Goal: Complete application form: Complete application form

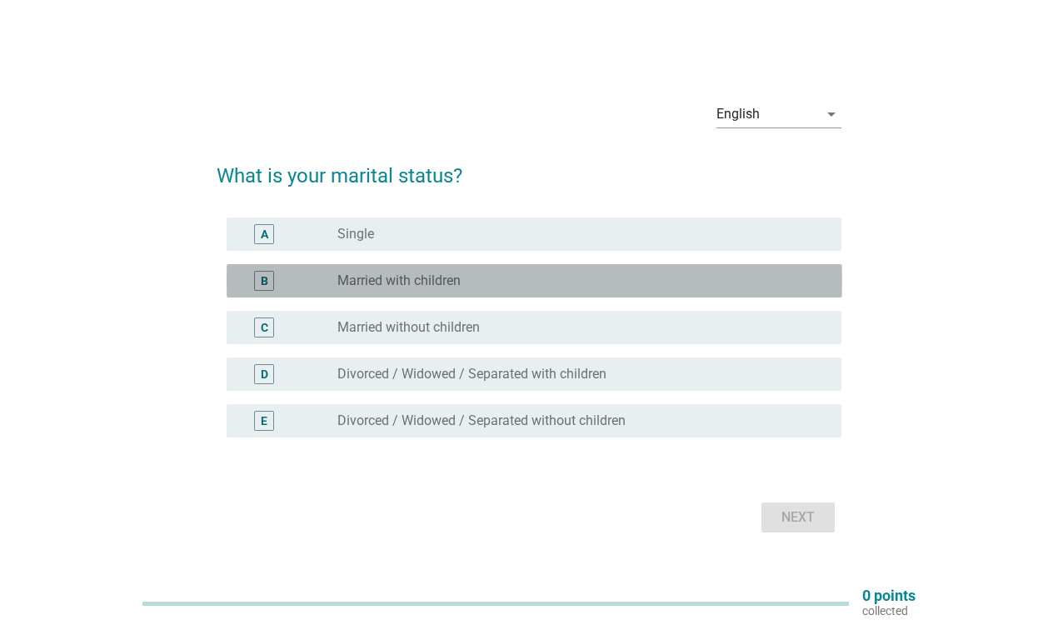
click at [668, 281] on div "radio_button_unchecked Married with children" at bounding box center [575, 280] width 477 height 17
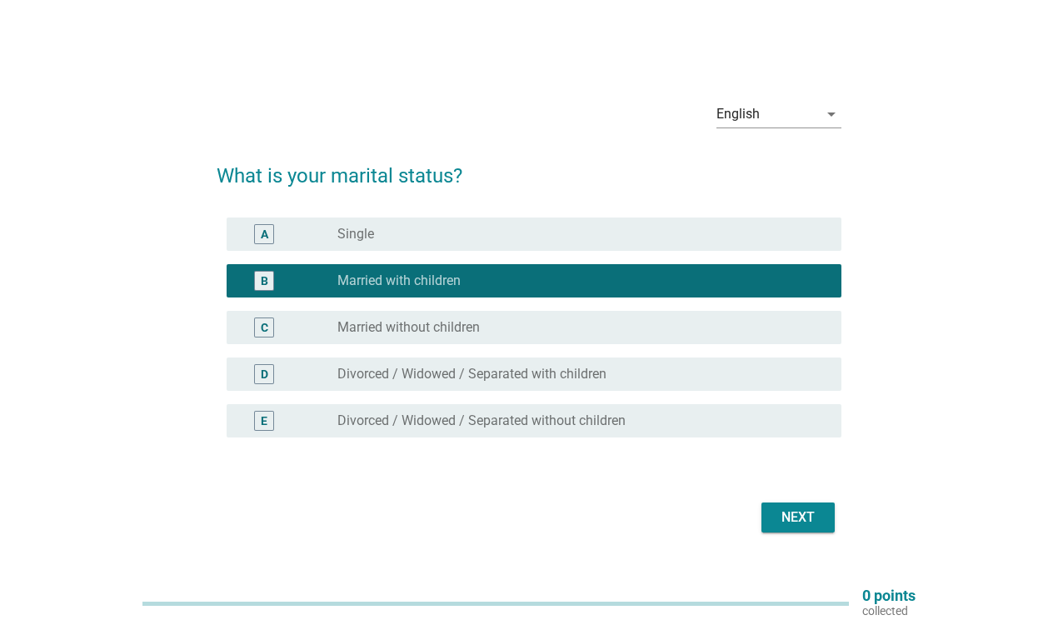
click at [787, 517] on div "Next" at bounding box center [798, 517] width 47 height 20
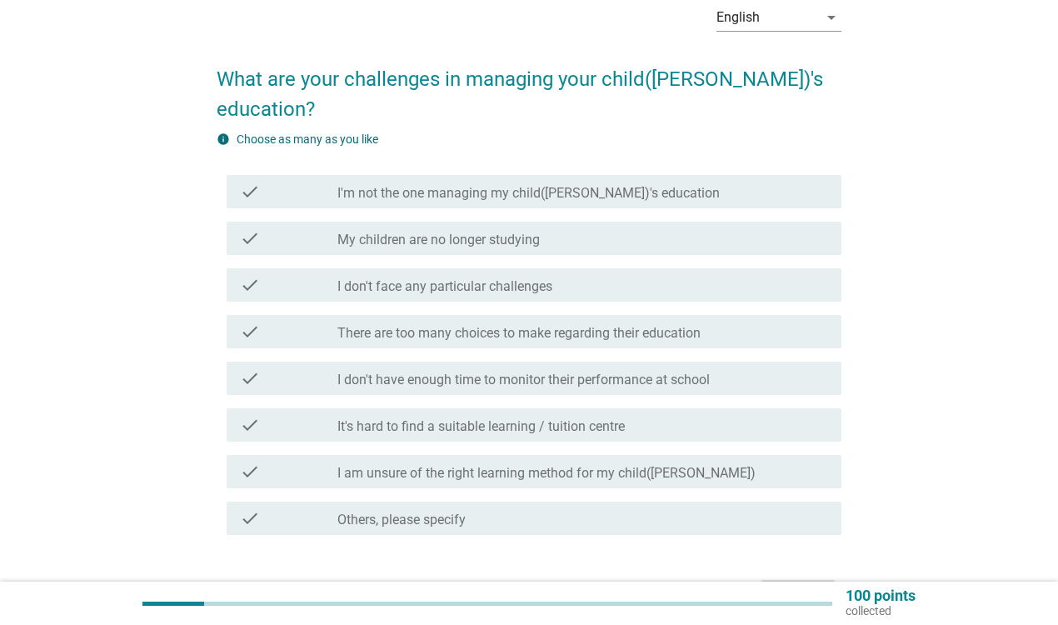
scroll to position [92, 0]
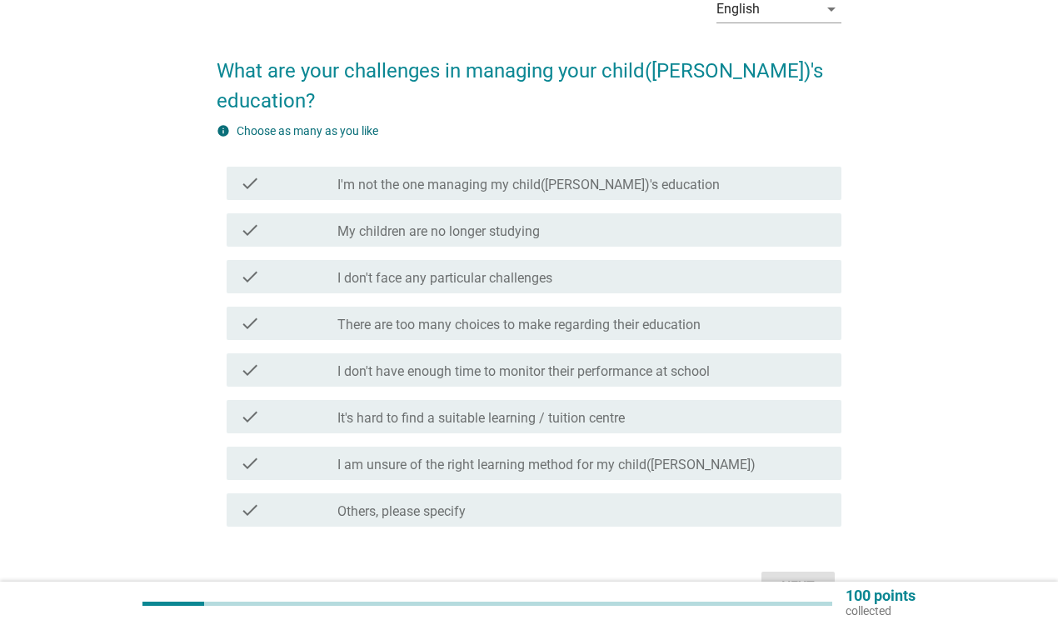
click at [712, 313] on div "check_box_outline_blank There are too many choices to make regarding their educ…" at bounding box center [582, 323] width 491 height 20
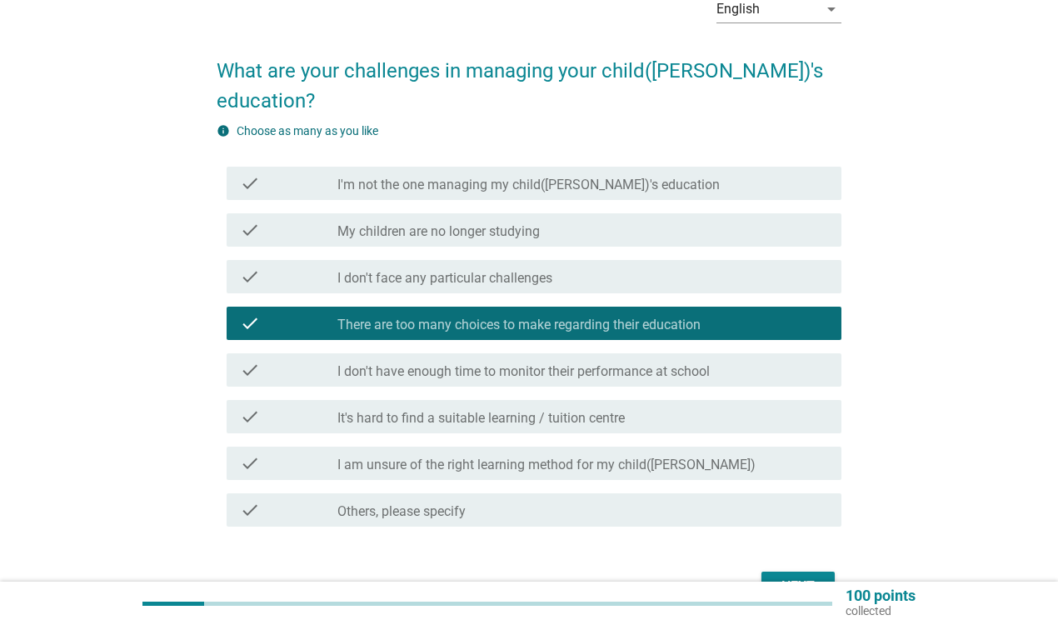
click at [702, 353] on div "check check_box_outline_blank I don't have enough time to monitor their perform…" at bounding box center [535, 369] width 616 height 33
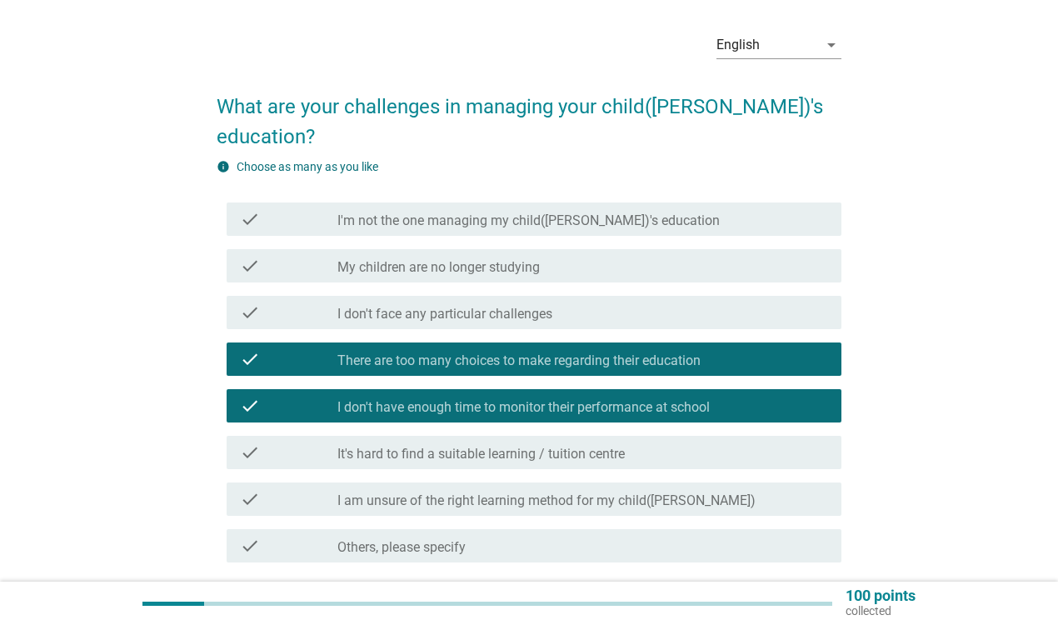
scroll to position [57, 0]
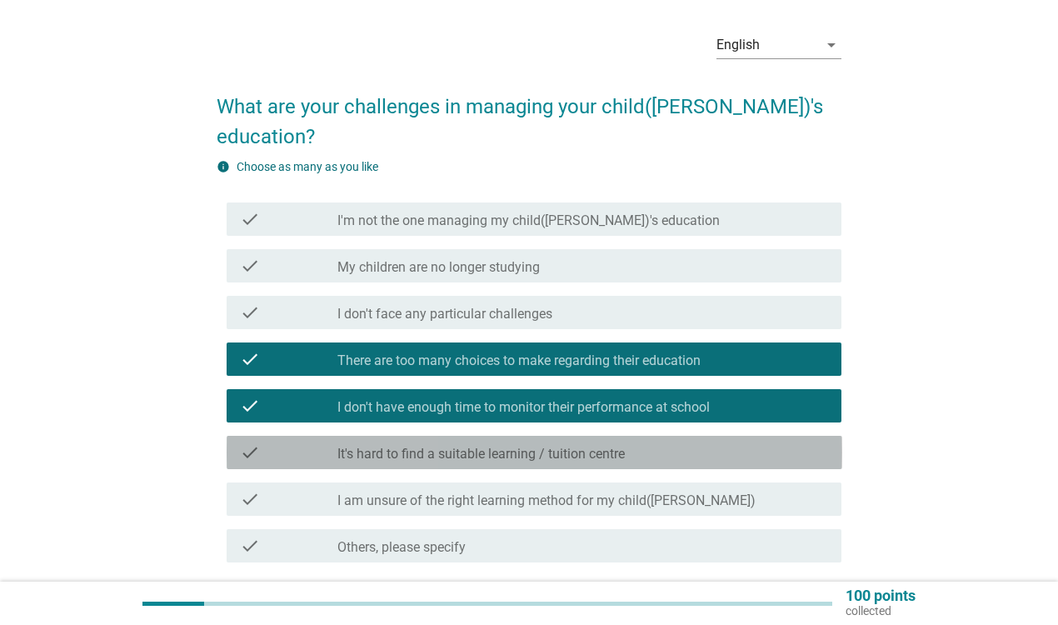
click at [556, 442] on div "check_box_outline_blank It's hard to find a suitable learning / tuition centre" at bounding box center [582, 452] width 491 height 20
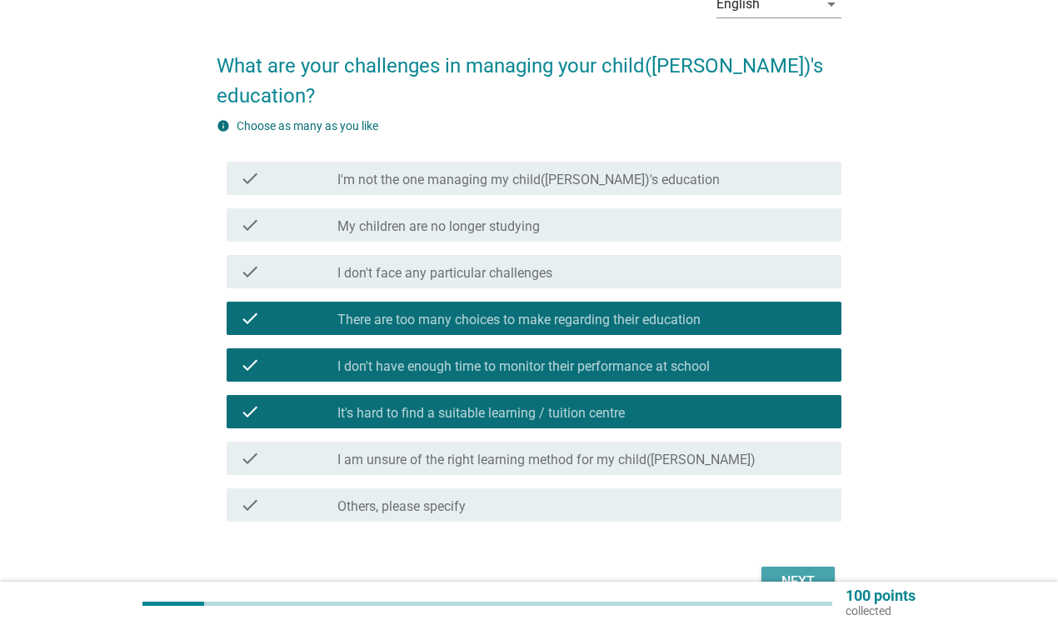
scroll to position [99, 1]
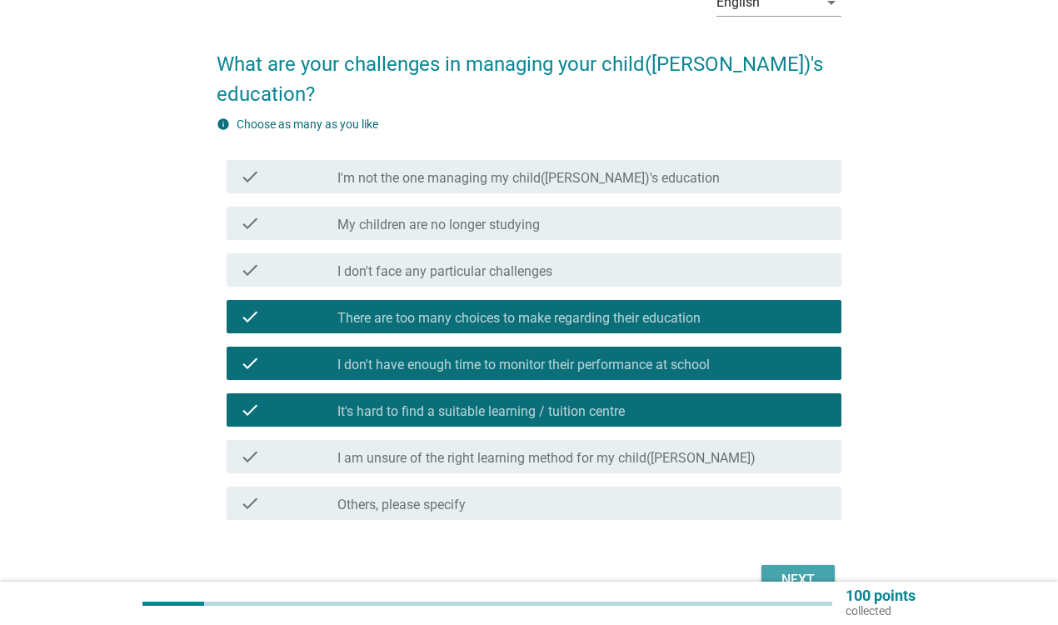
click at [817, 570] on div "Next" at bounding box center [798, 580] width 47 height 20
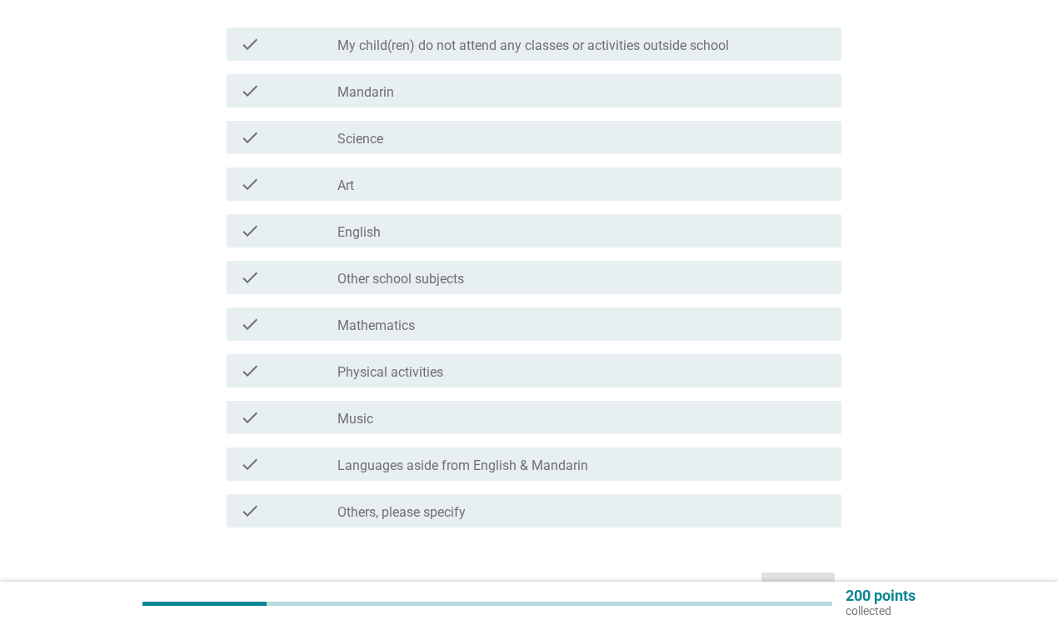
scroll to position [249, 0]
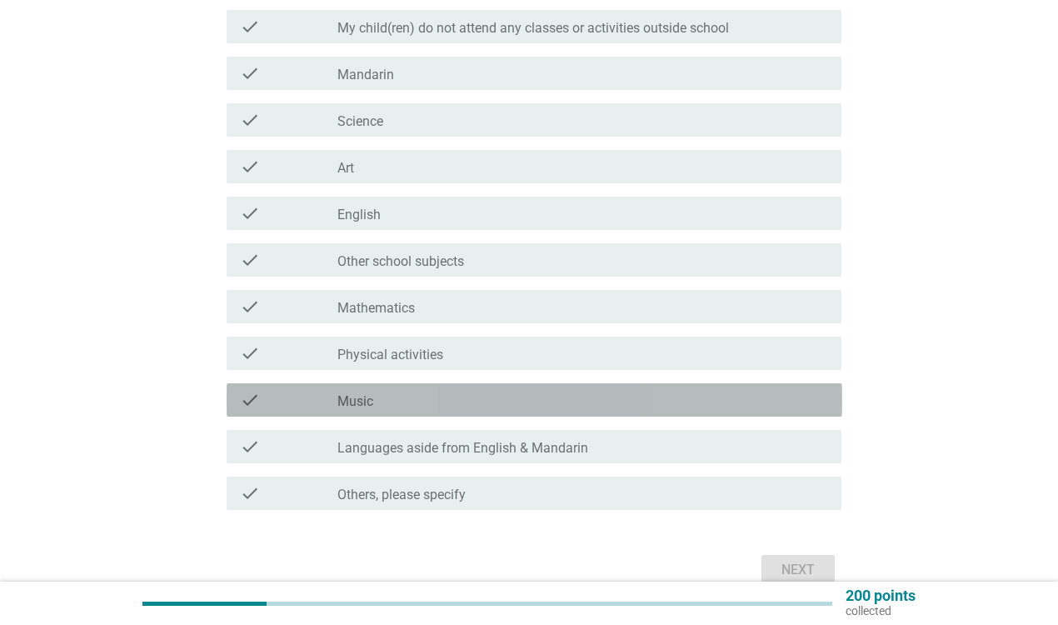
click at [473, 411] on div "check check_box_outline_blank Music" at bounding box center [535, 399] width 616 height 33
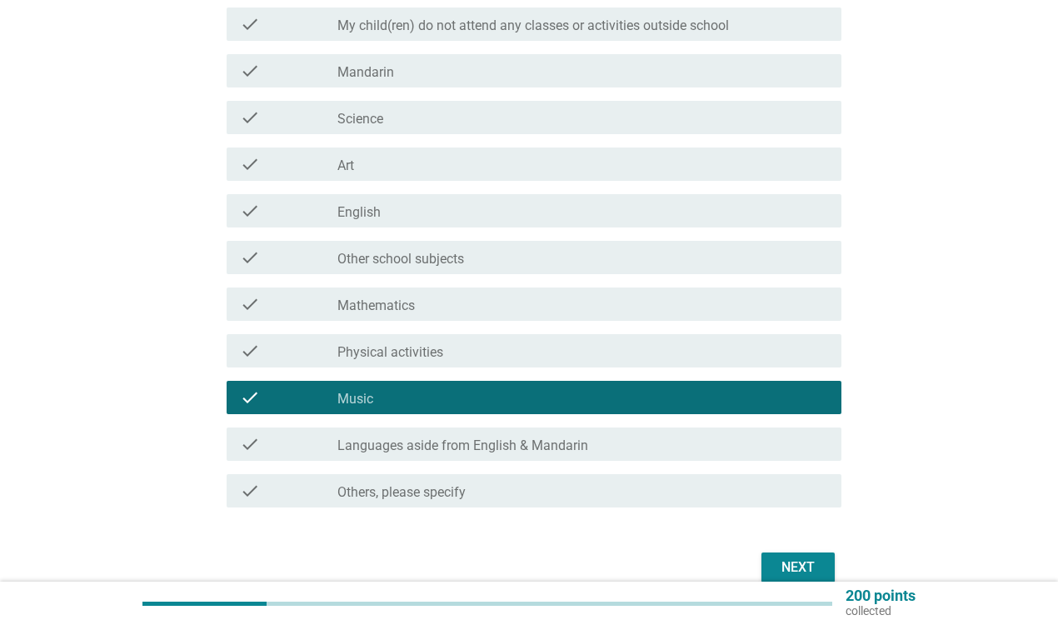
scroll to position [252, 0]
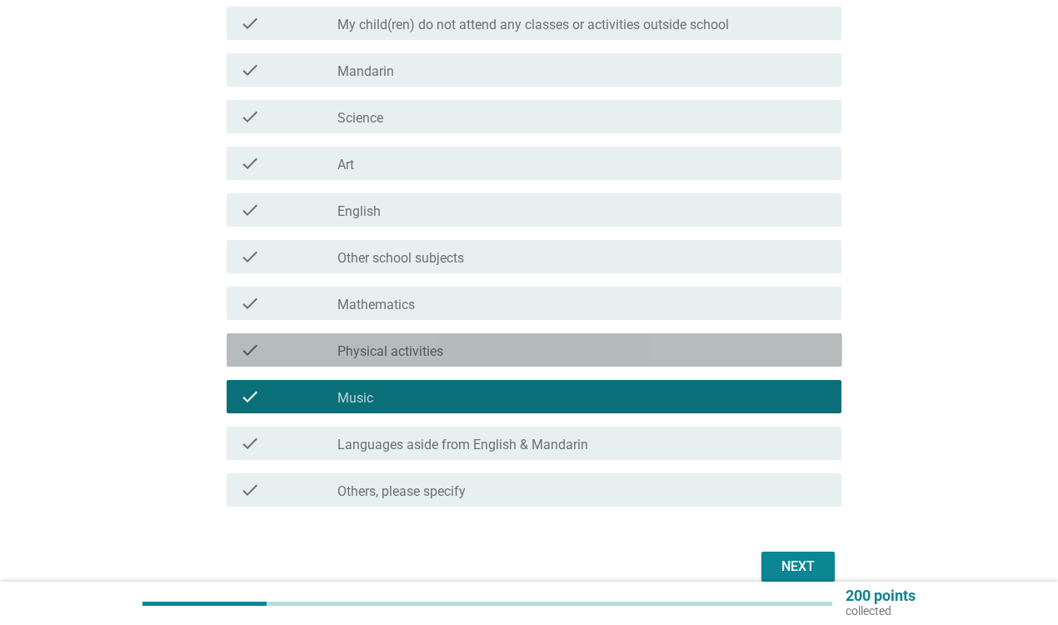
click at [448, 343] on div "check_box_outline_blank Physical activities" at bounding box center [582, 350] width 491 height 20
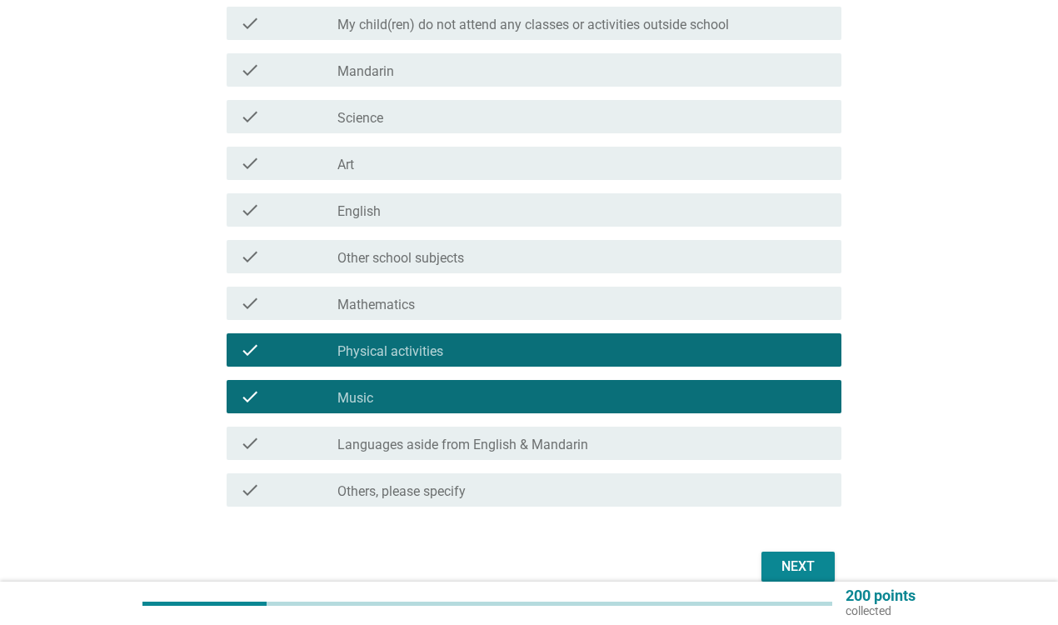
click at [788, 568] on div "Next" at bounding box center [798, 567] width 47 height 20
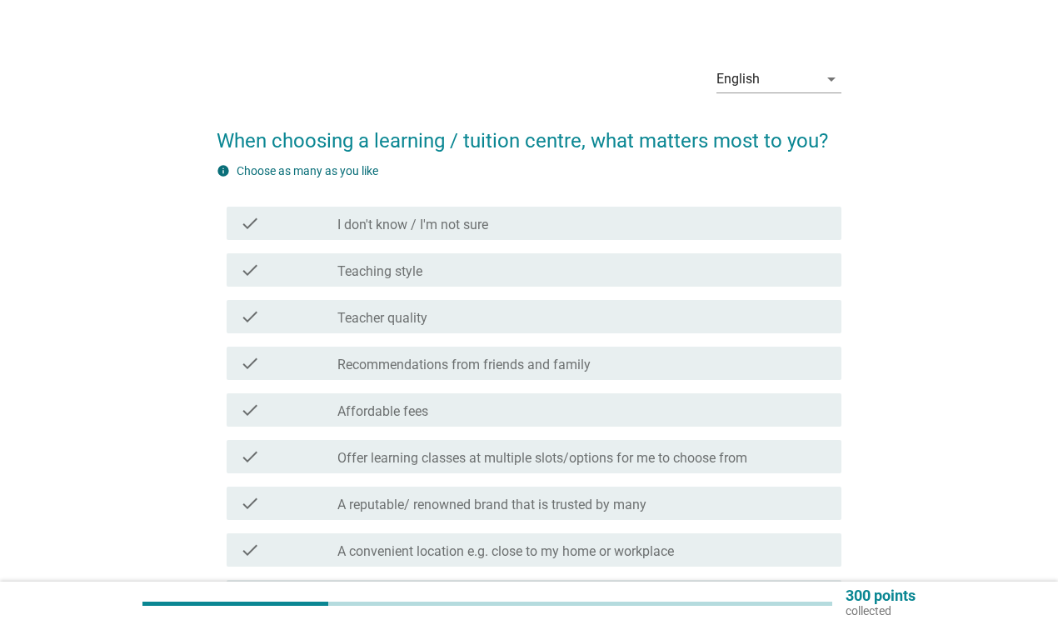
scroll to position [25, 0]
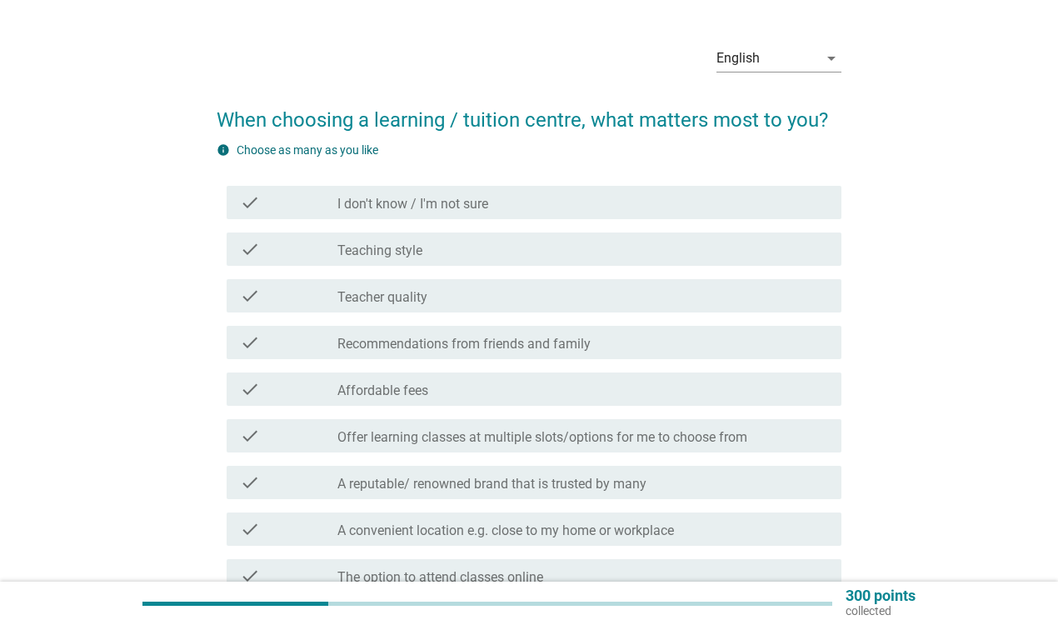
click at [460, 284] on div "check check_box_outline_blank Teacher quality" at bounding box center [535, 295] width 616 height 33
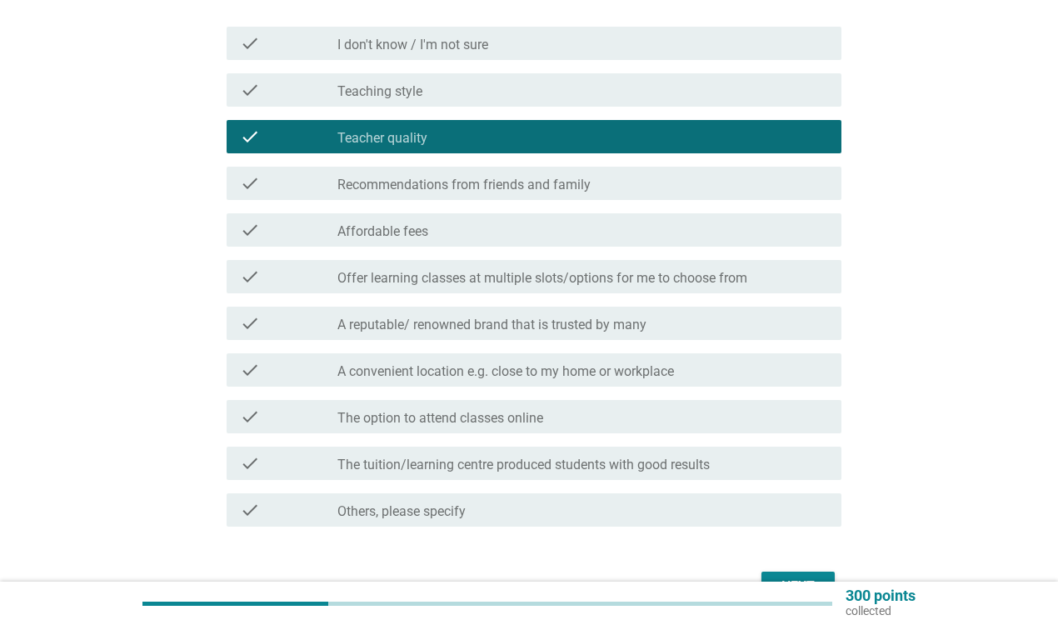
scroll to position [205, 0]
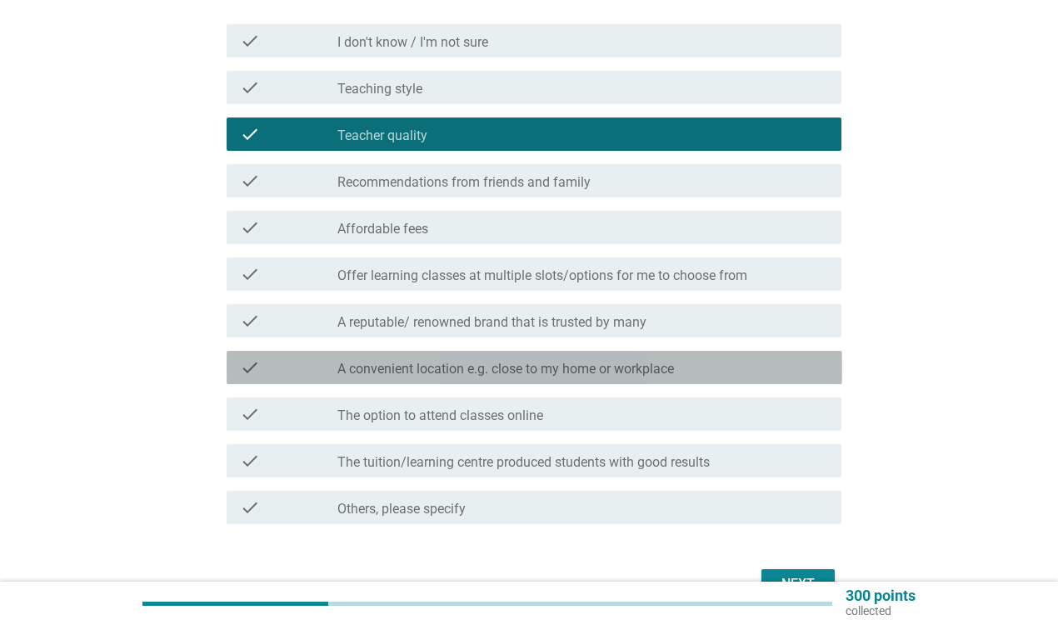
click at [522, 370] on label "A convenient location e.g. close to my home or workplace" at bounding box center [505, 369] width 337 height 17
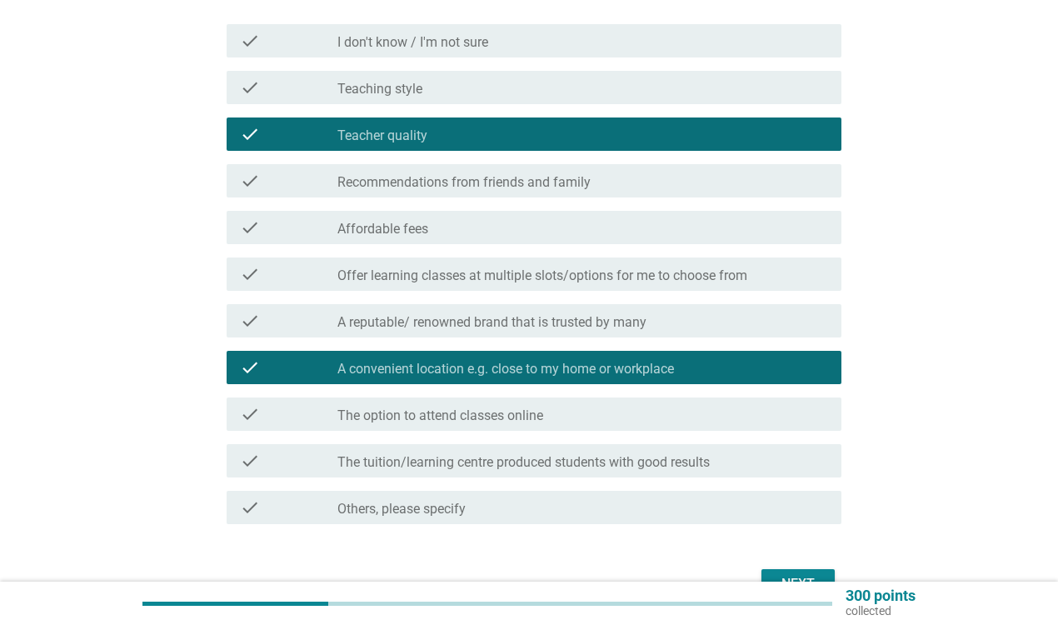
click at [793, 462] on div "check_box_outline_blank The tuition/learning centre produced students with good…" at bounding box center [582, 461] width 491 height 20
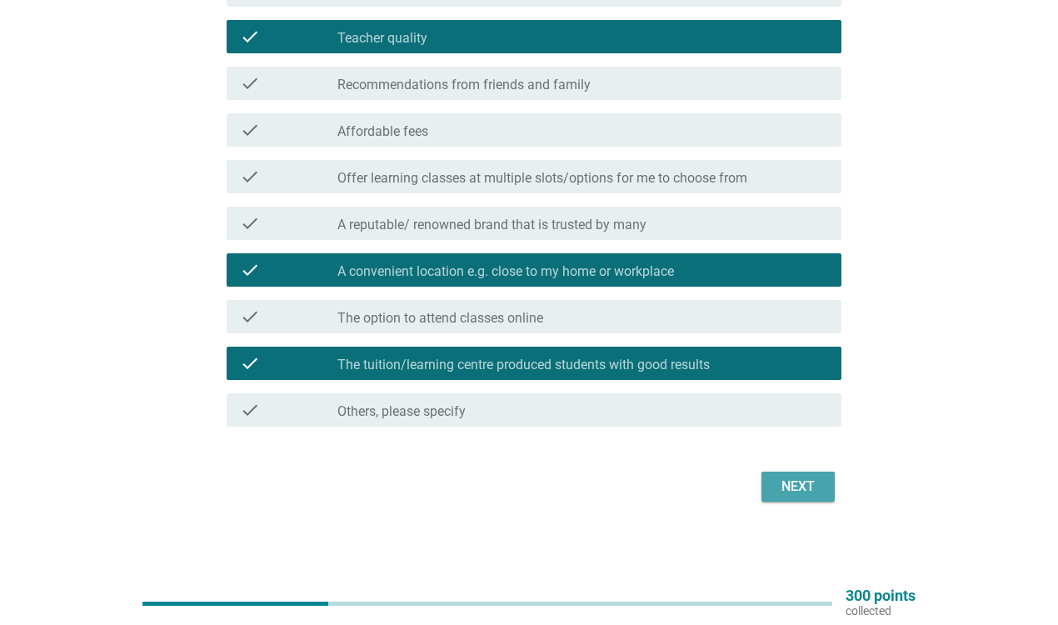
click at [798, 488] on div "Next" at bounding box center [798, 487] width 47 height 20
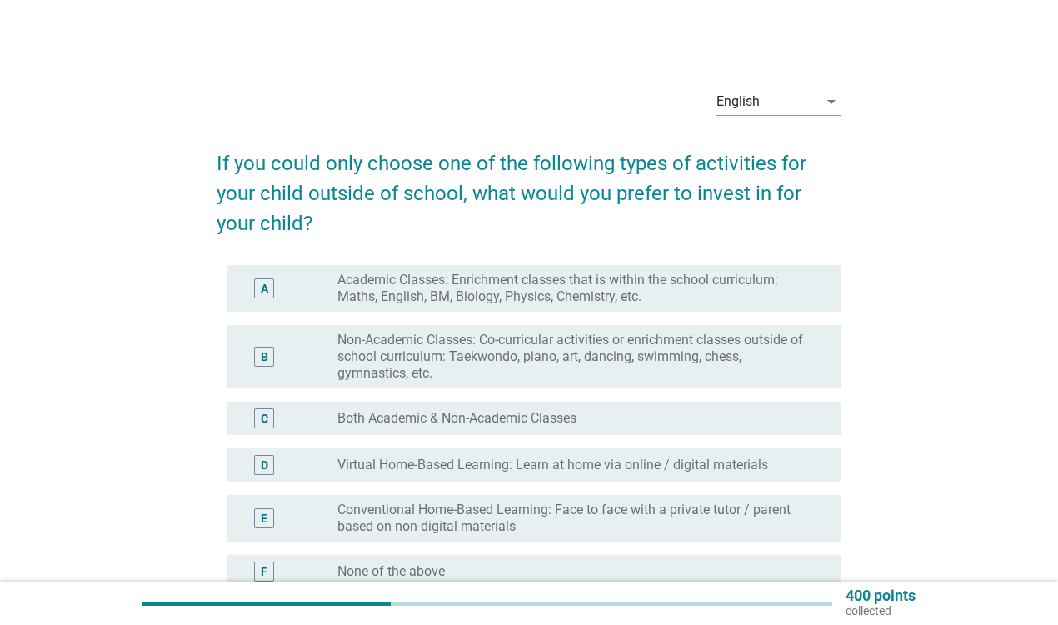
scroll to position [5, 0]
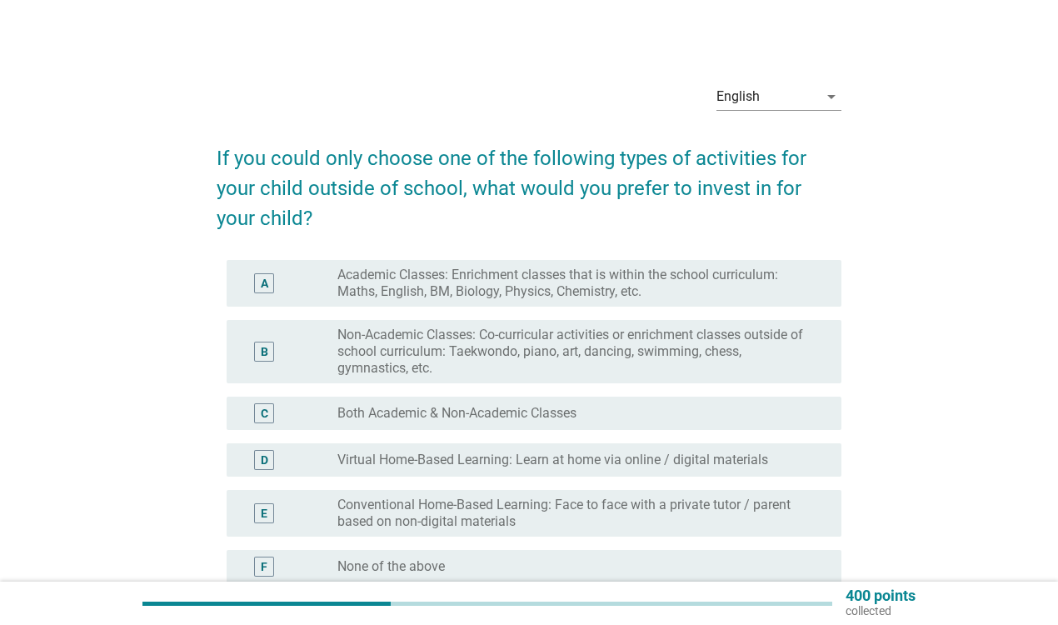
click at [531, 407] on label "Both Academic & Non-Academic Classes" at bounding box center [456, 413] width 239 height 17
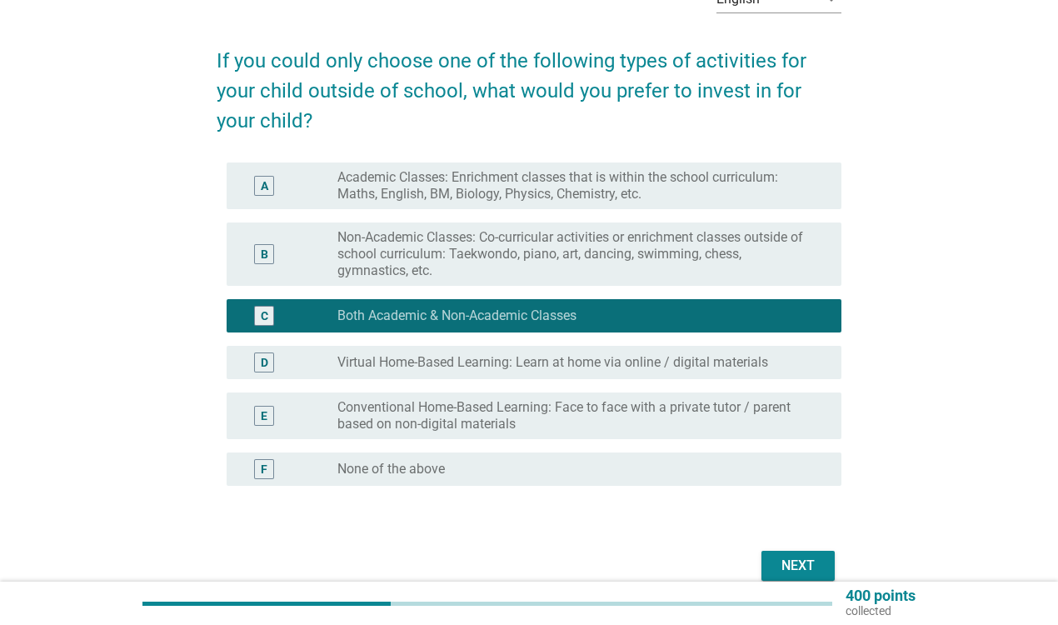
scroll to position [105, 0]
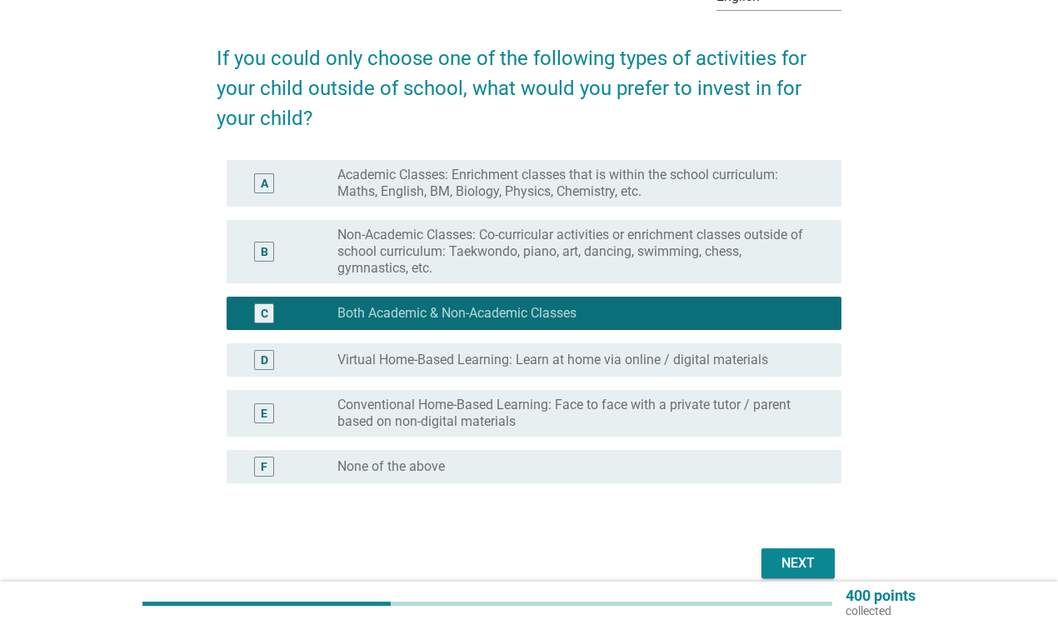
click at [803, 546] on div "Next" at bounding box center [530, 563] width 626 height 40
click at [802, 550] on button "Next" at bounding box center [798, 563] width 73 height 30
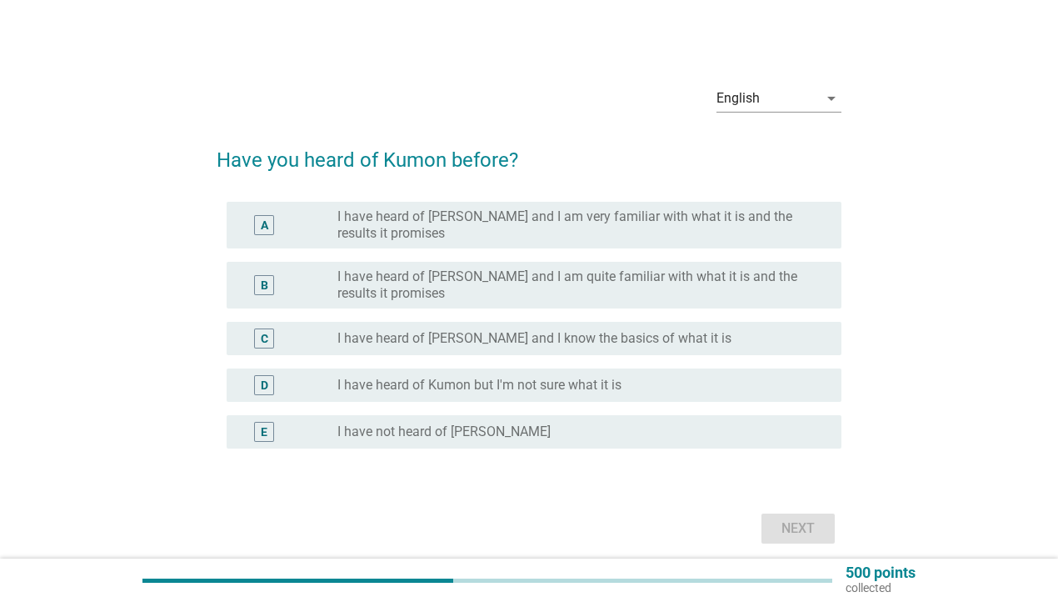
scroll to position [4, 0]
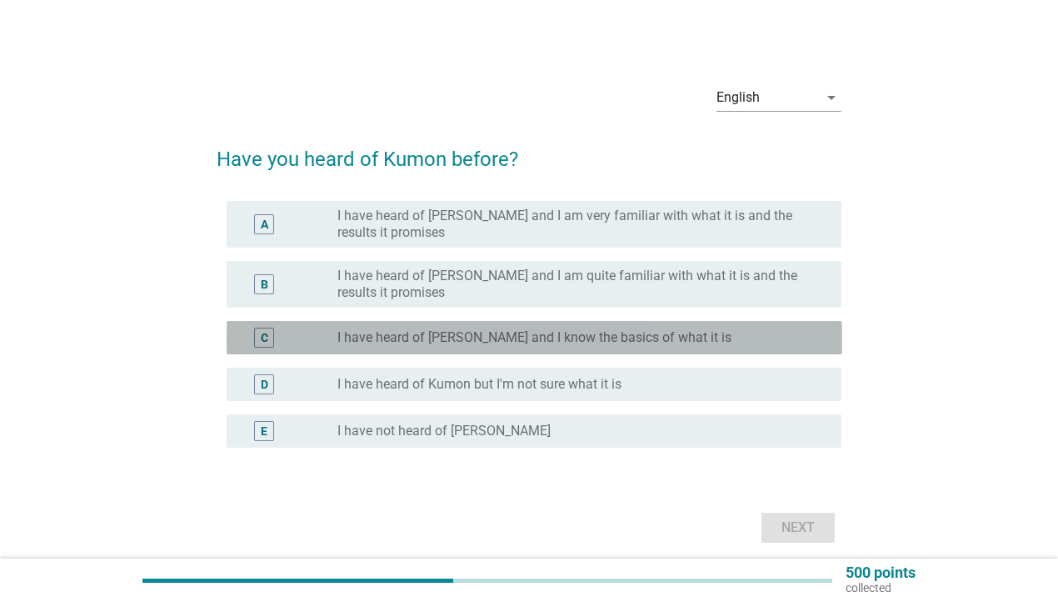
click at [645, 341] on label "I have heard of [PERSON_NAME] and I know the basics of what it is" at bounding box center [534, 337] width 394 height 17
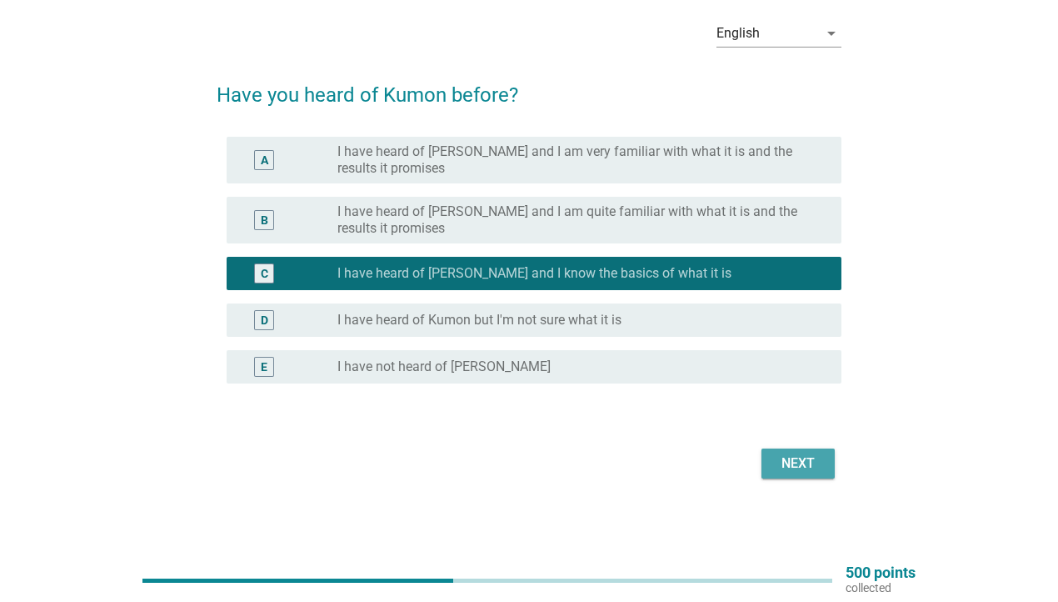
click at [832, 472] on button "Next" at bounding box center [798, 463] width 73 height 30
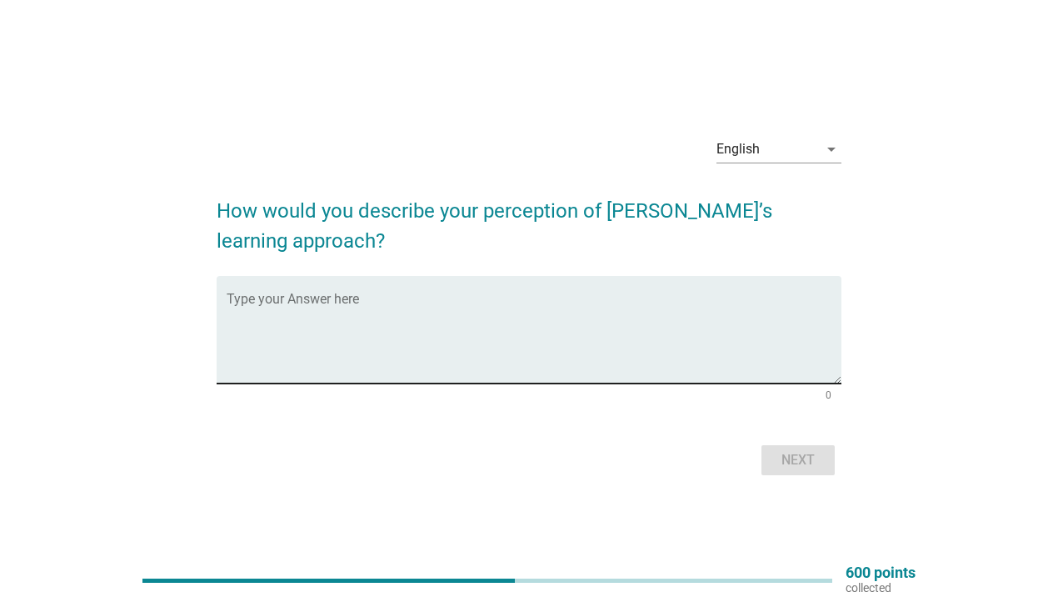
scroll to position [1, 0]
click at [445, 279] on div "Type your Answer here" at bounding box center [535, 328] width 616 height 107
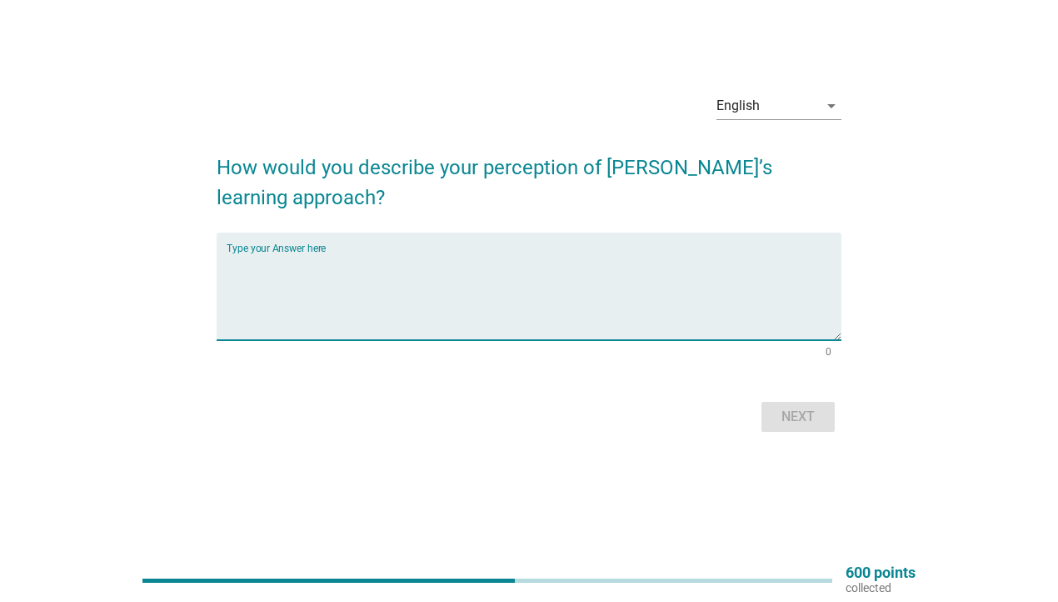
scroll to position [43, 0]
type textarea "innovative and creative"
click at [791, 434] on div "Next" at bounding box center [530, 417] width 626 height 40
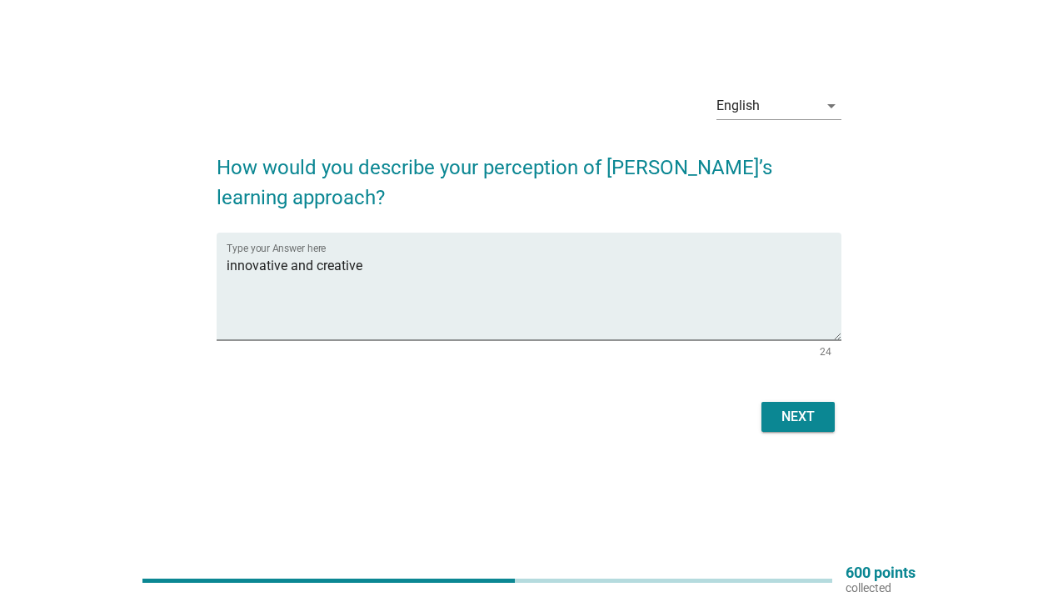
click at [797, 414] on div "Next" at bounding box center [798, 417] width 47 height 20
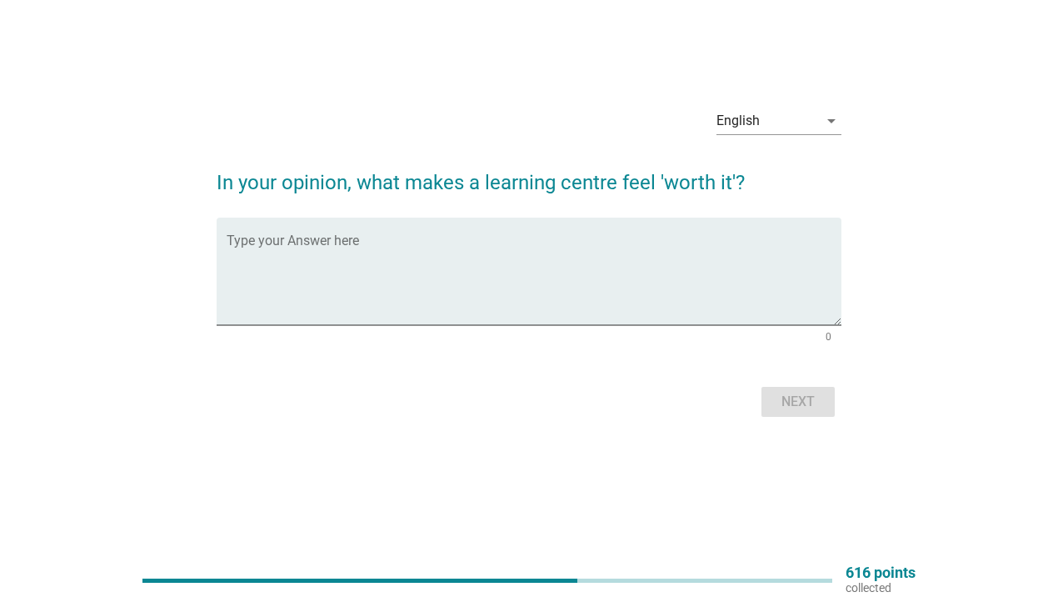
scroll to position [0, 0]
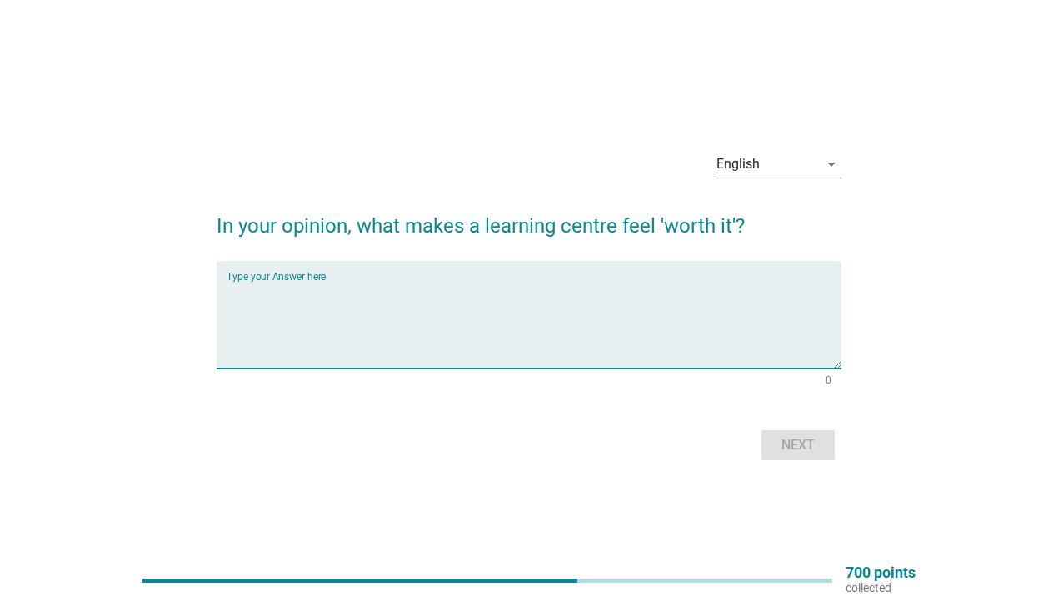
click at [381, 298] on textarea "Type your Answer here" at bounding box center [535, 324] width 616 height 87
type textarea "focus on the inner value"
click at [777, 443] on div "Next" at bounding box center [798, 445] width 47 height 20
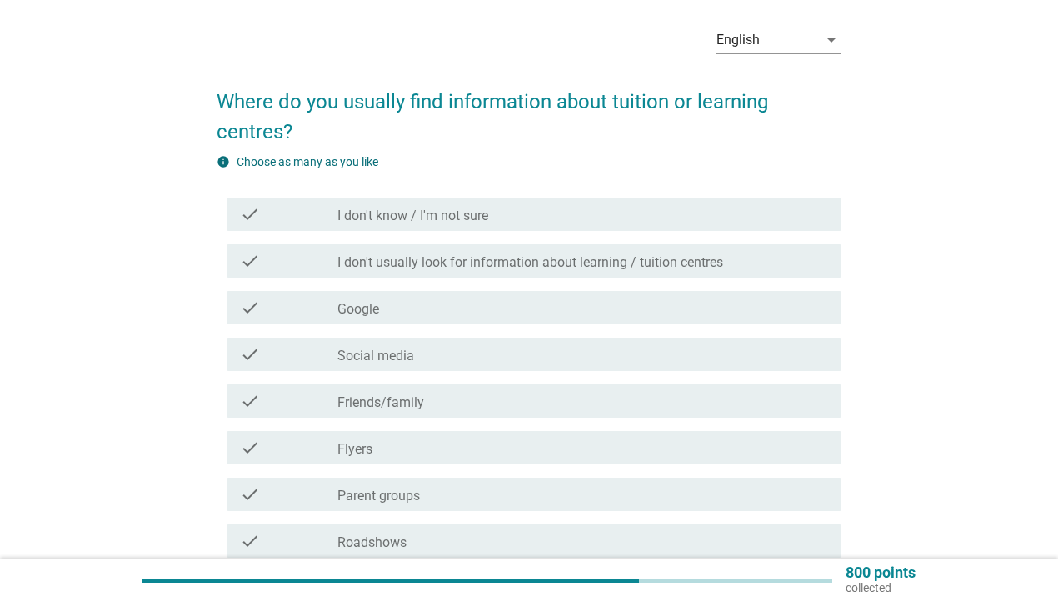
scroll to position [82, 0]
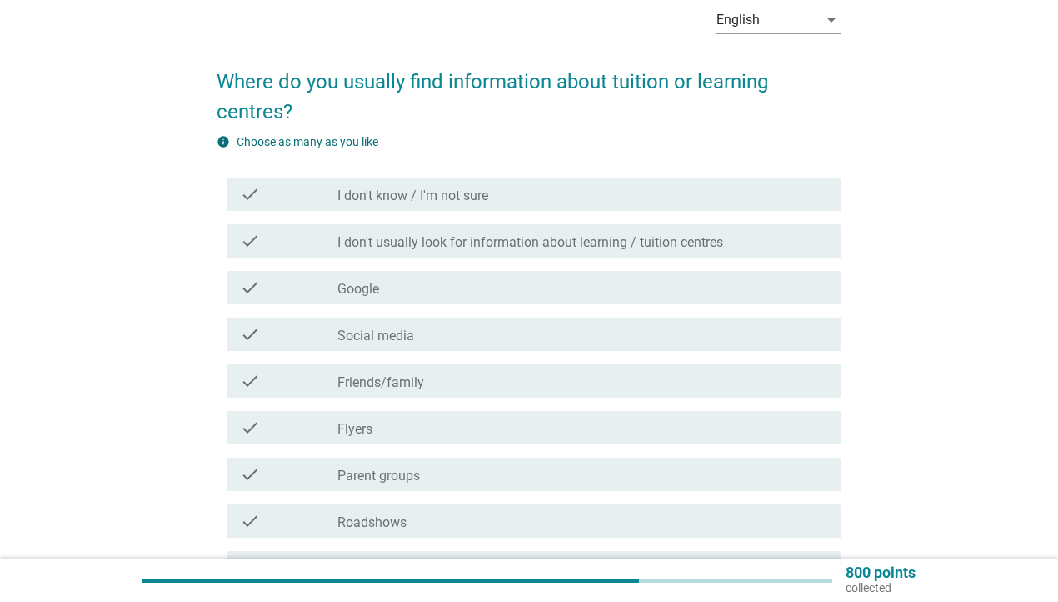
click at [377, 342] on label "Social media" at bounding box center [375, 335] width 77 height 17
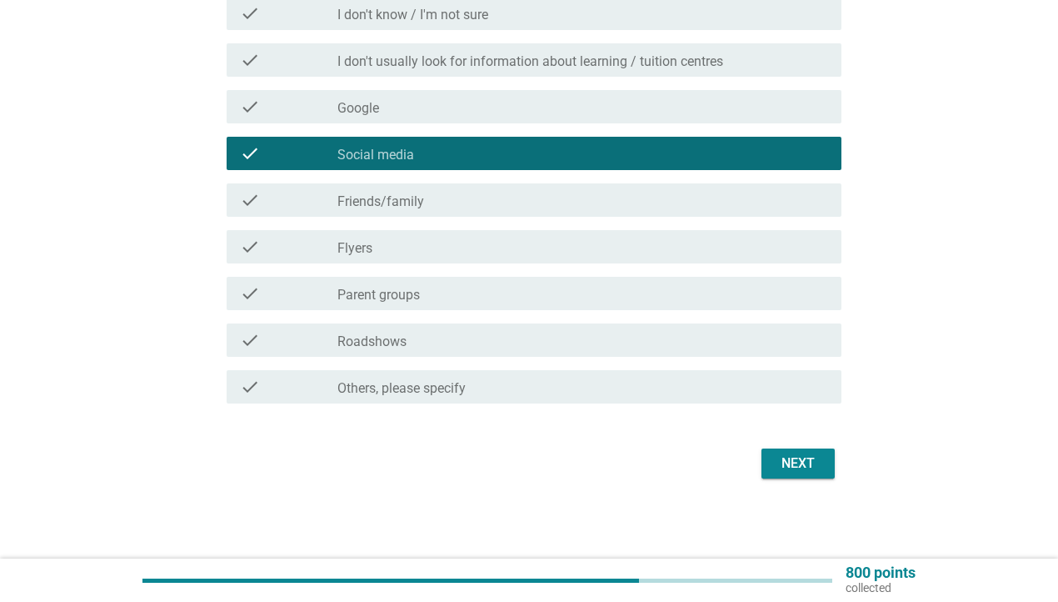
scroll to position [262, 0]
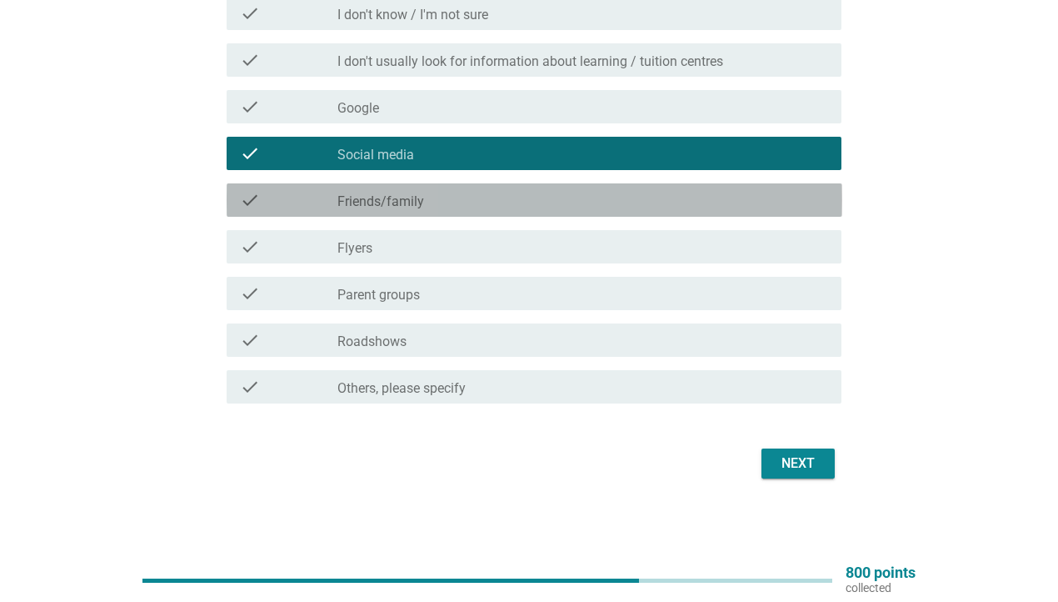
click at [509, 193] on div "check_box_outline_blank Friends/family" at bounding box center [582, 200] width 491 height 20
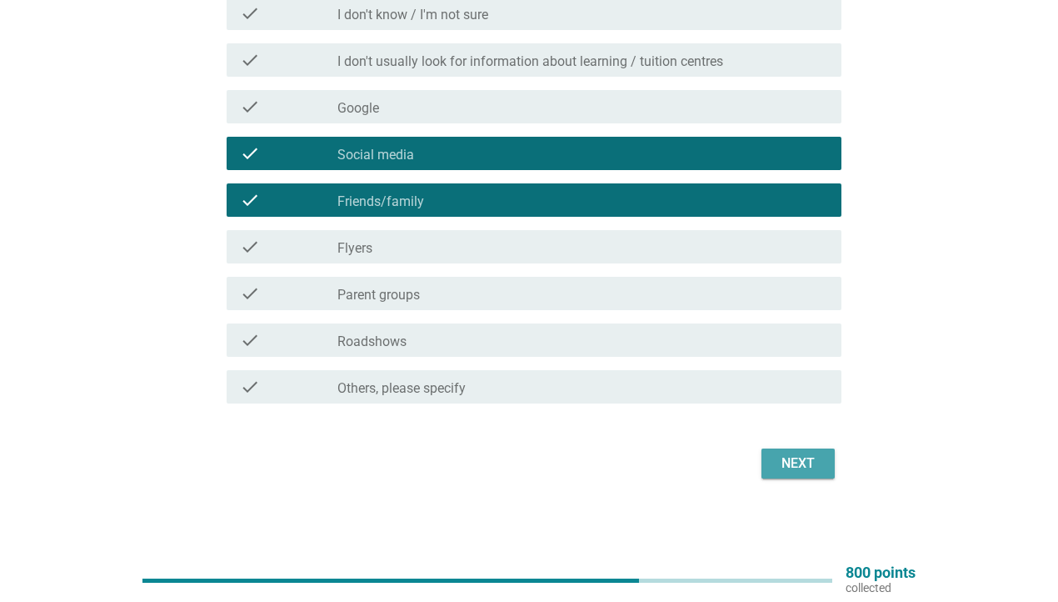
click at [811, 463] on div "Next" at bounding box center [798, 463] width 47 height 20
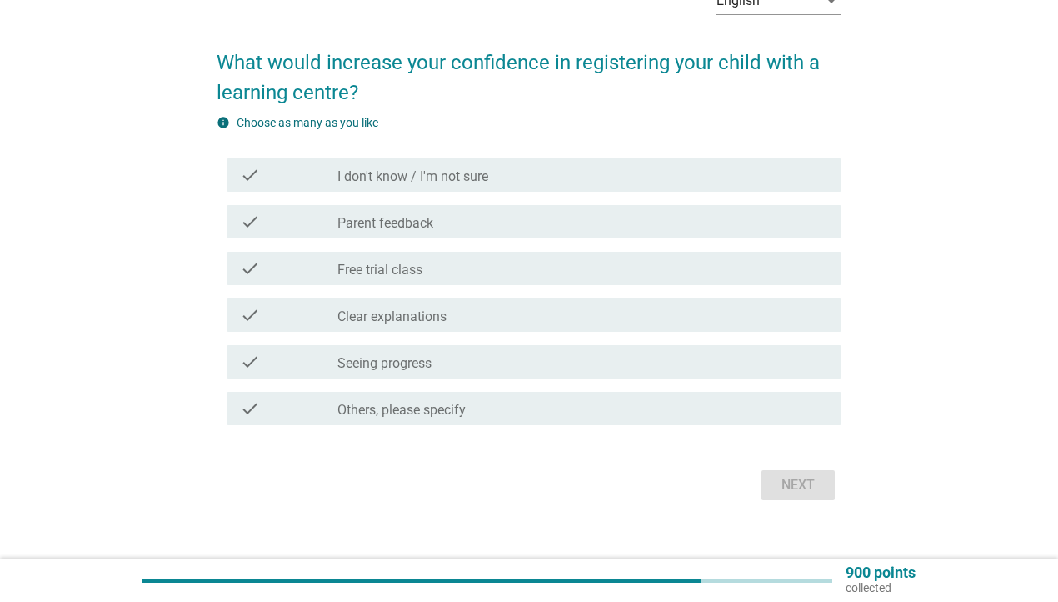
scroll to position [102, 0]
click at [456, 277] on div "check_box_outline_blank Free trial class" at bounding box center [582, 267] width 491 height 20
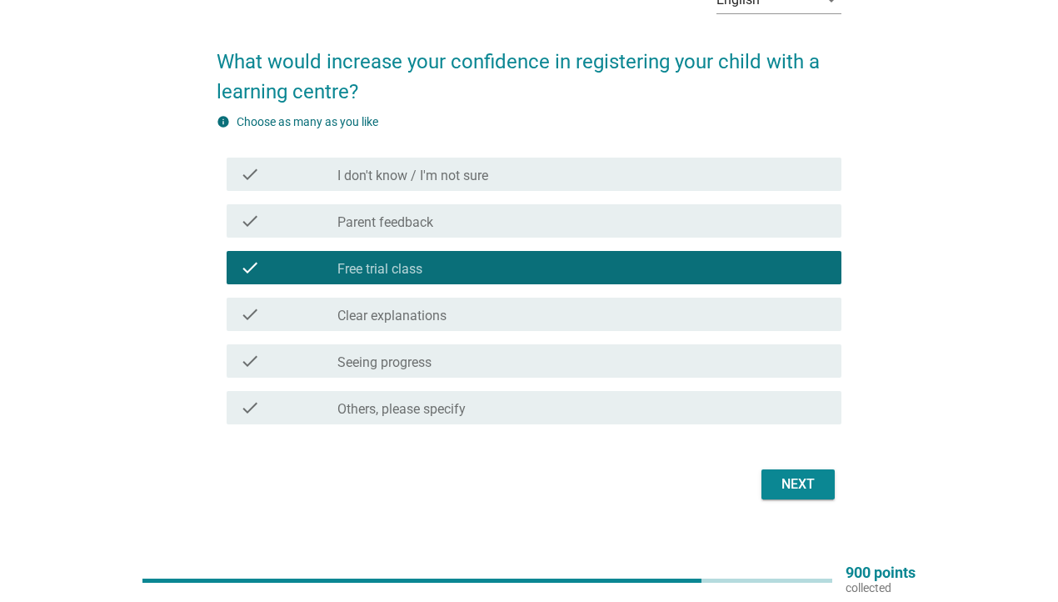
click at [485, 312] on div "check_box_outline_blank Clear explanations" at bounding box center [582, 314] width 491 height 20
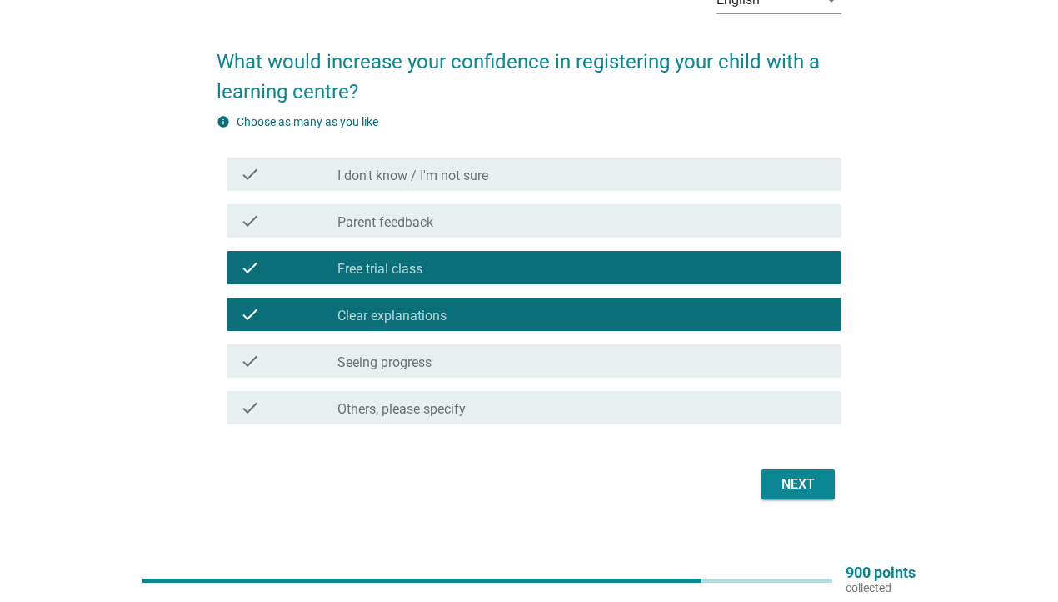
click at [550, 306] on div "check_box_outline_blank Clear explanations" at bounding box center [582, 314] width 491 height 20
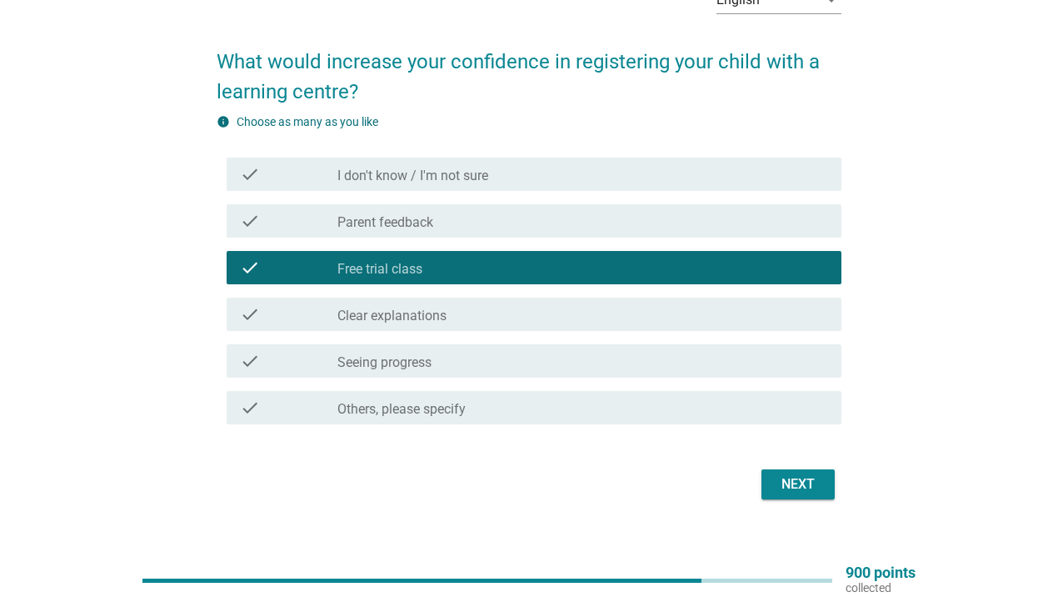
click at [542, 209] on div "check check_box_outline_blank Parent feedback" at bounding box center [535, 220] width 616 height 33
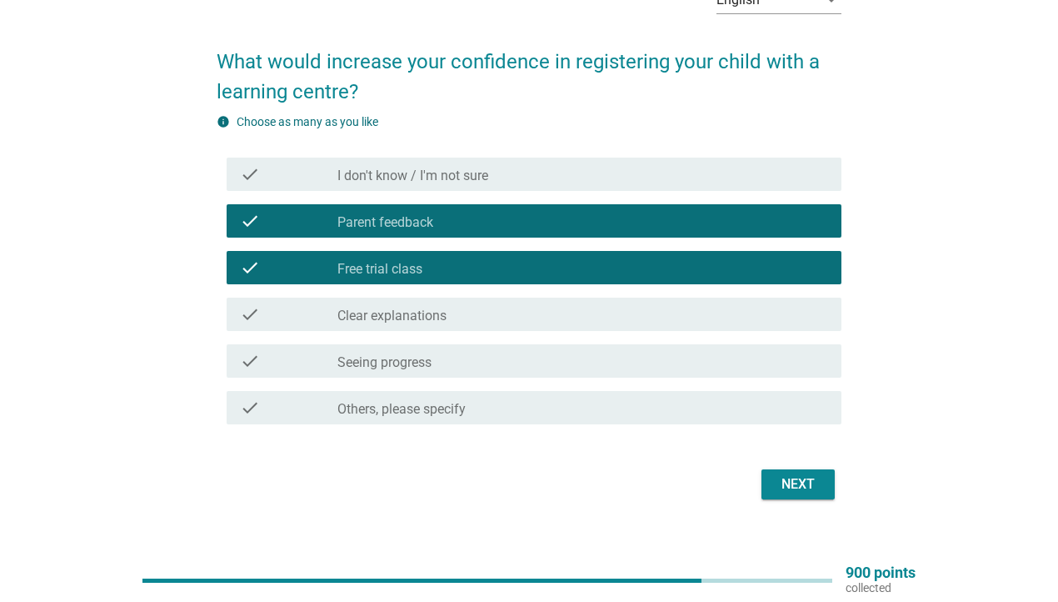
click at [621, 229] on div "check_box_outline_blank Parent feedback" at bounding box center [582, 221] width 491 height 20
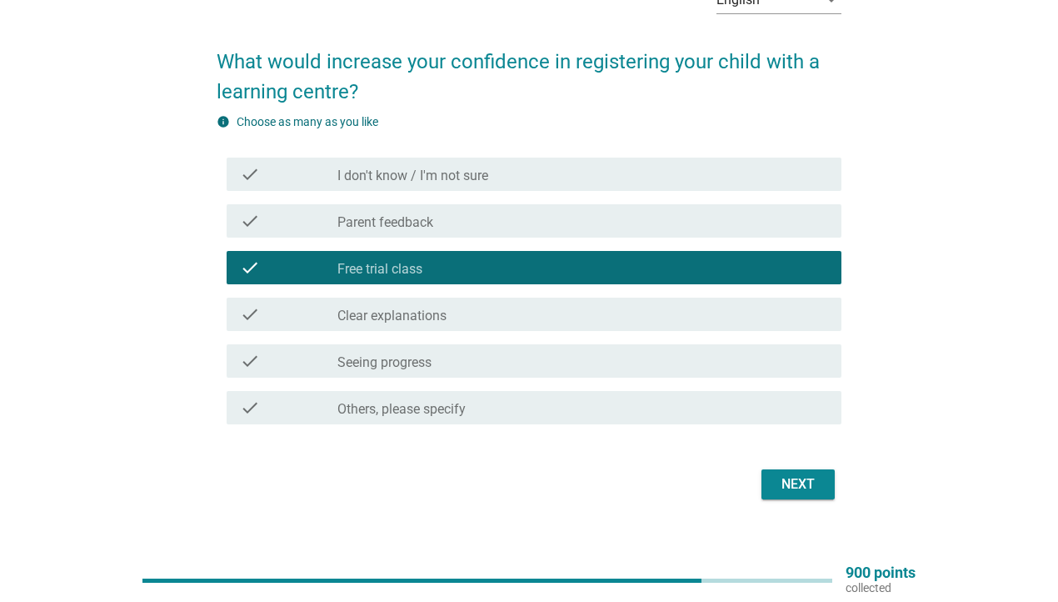
click at [564, 372] on div "check check_box_outline_blank Seeing progress" at bounding box center [535, 360] width 616 height 33
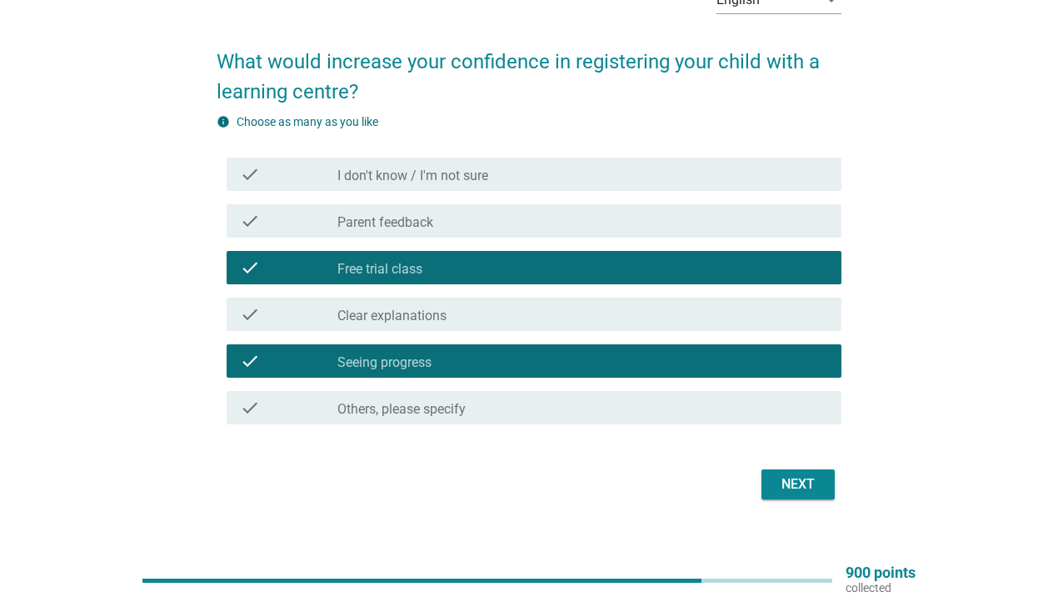
click at [800, 476] on div "Next" at bounding box center [798, 484] width 47 height 20
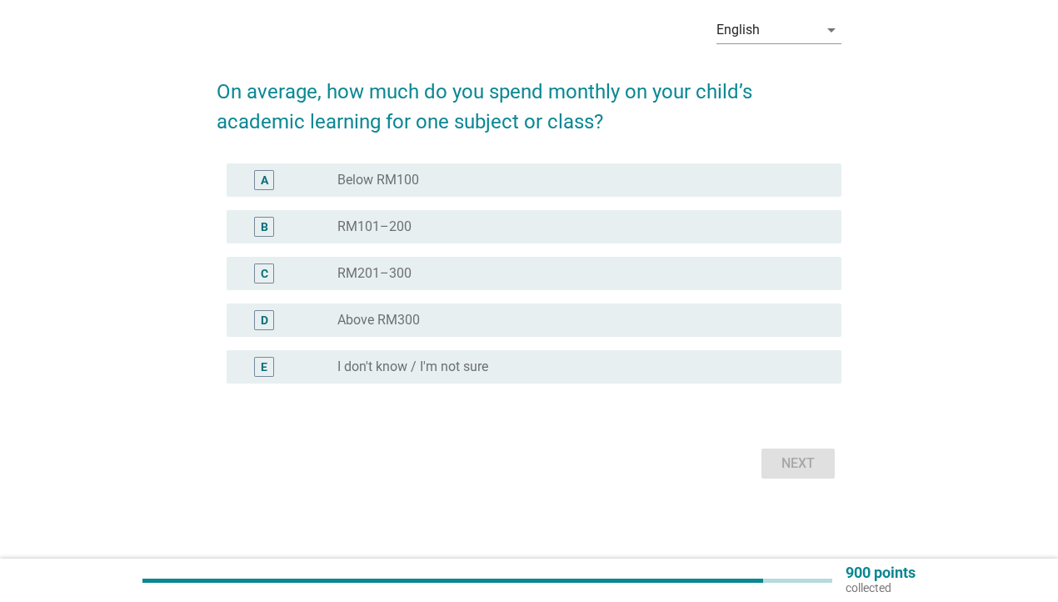
scroll to position [0, 0]
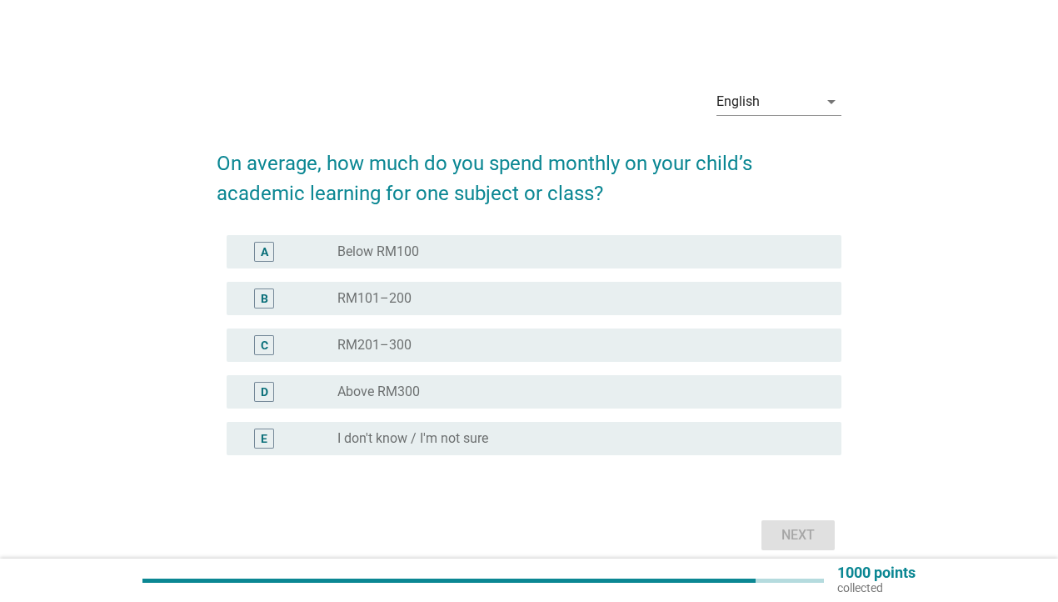
click at [542, 326] on div "C radio_button_unchecked RM201–300" at bounding box center [530, 345] width 626 height 47
click at [542, 342] on div "radio_button_unchecked RM201–300" at bounding box center [575, 345] width 477 height 17
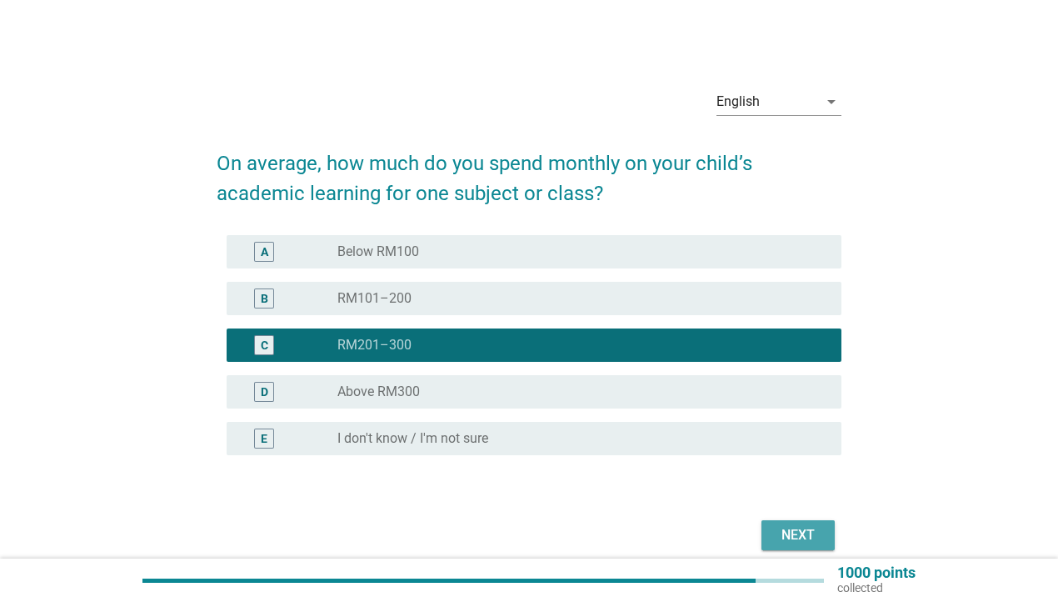
click at [812, 527] on div "Next" at bounding box center [798, 535] width 47 height 20
